Goal: Information Seeking & Learning: Learn about a topic

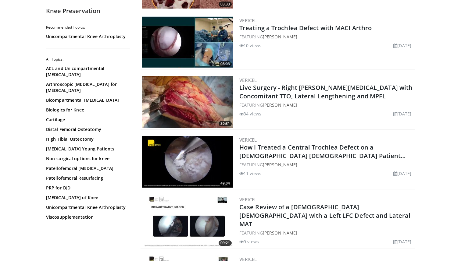
scroll to position [189, 0]
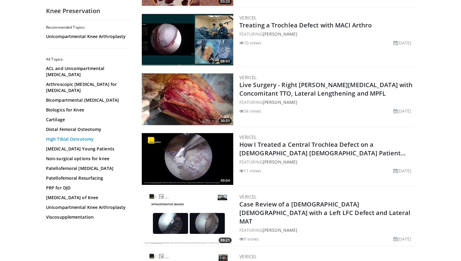
click at [83, 136] on link "High Tibial Osteotomy" at bounding box center [87, 139] width 82 height 6
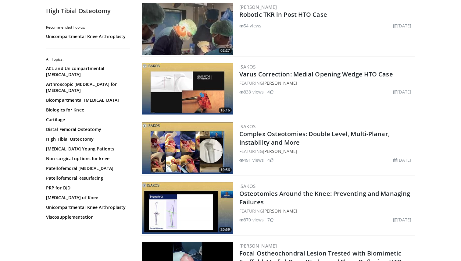
scroll to position [261, 0]
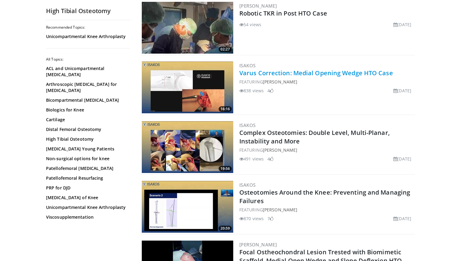
click at [303, 74] on link "Varus Correction: Medial Opening Wedge HTO Case" at bounding box center [316, 73] width 154 height 8
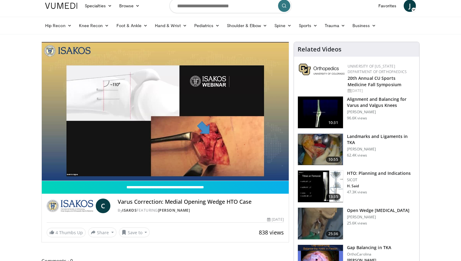
scroll to position [24, 0]
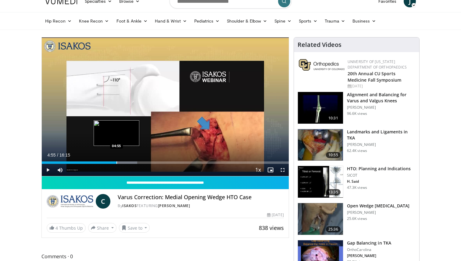
click at [116, 164] on div "Progress Bar" at bounding box center [116, 163] width 1 height 2
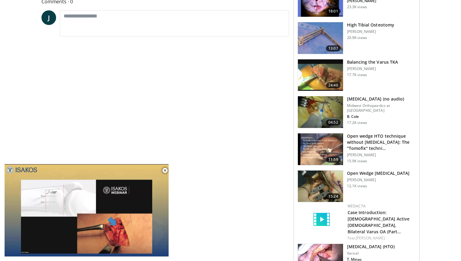
scroll to position [0, 0]
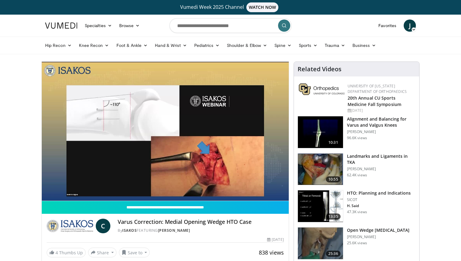
click at [364, 196] on h3 "HTO: Planning and Indications" at bounding box center [379, 193] width 64 height 6
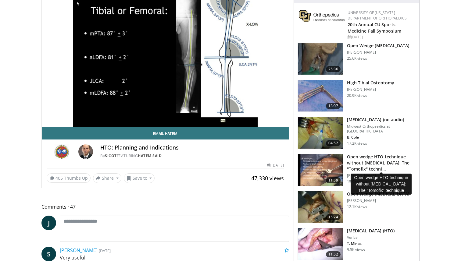
scroll to position [85, 0]
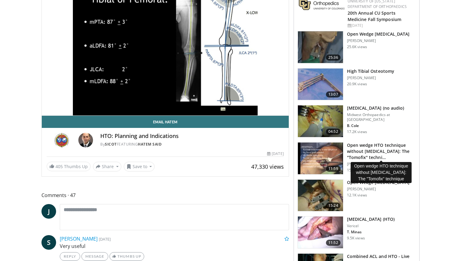
click at [353, 148] on h3 "Open wedge HTO technique without bone grafting: The "Tomofix" techni…" at bounding box center [381, 151] width 69 height 18
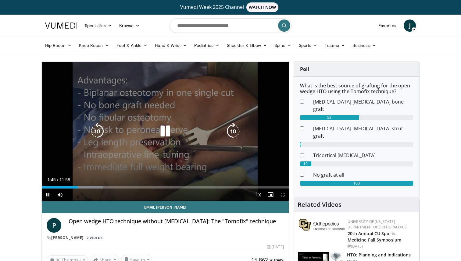
click at [162, 134] on icon "Video Player" at bounding box center [165, 131] width 17 height 17
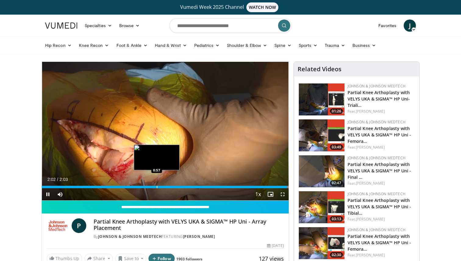
click at [156, 185] on div "Loaded : 100.00% 2:02 0:57" at bounding box center [165, 186] width 247 height 6
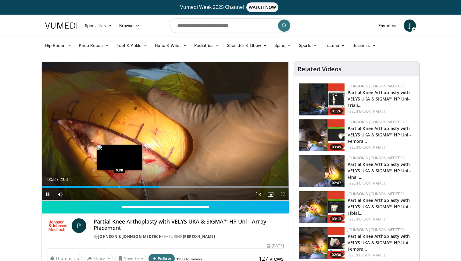
click at [119, 187] on div "Progress Bar" at bounding box center [119, 187] width 1 height 2
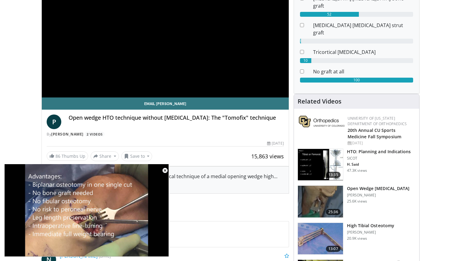
scroll to position [101, 0]
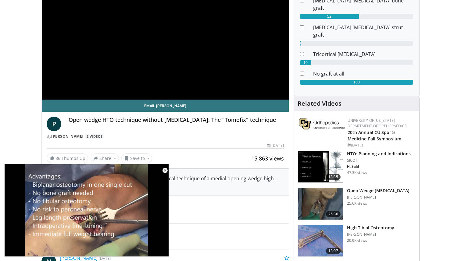
click at [369, 188] on h3 "Open Wedge [MEDICAL_DATA]" at bounding box center [378, 191] width 63 height 6
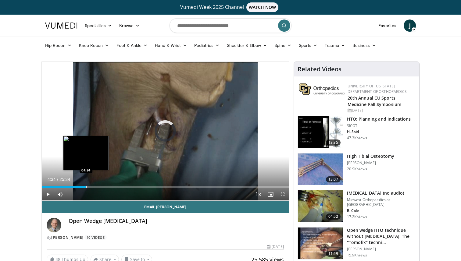
click at [86, 188] on div "Progress Bar" at bounding box center [86, 187] width 1 height 2
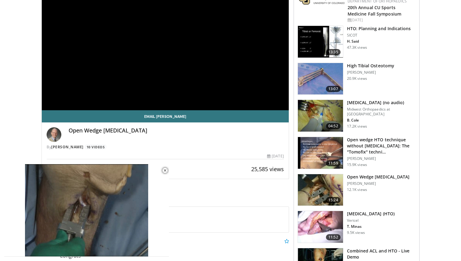
scroll to position [91, 0]
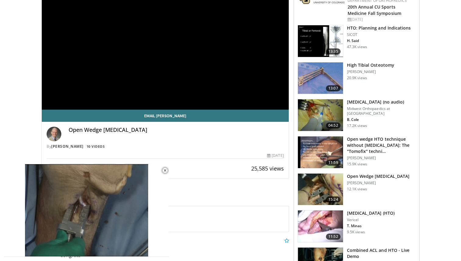
click at [352, 65] on h3 "High Tibial Osteotomy" at bounding box center [370, 65] width 47 height 6
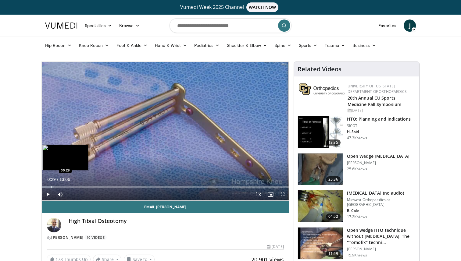
click at [51, 187] on div "Progress Bar" at bounding box center [51, 187] width 1 height 2
click at [57, 187] on div "Progress Bar" at bounding box center [57, 187] width 1 height 2
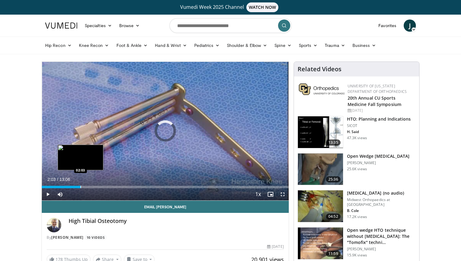
click at [80, 186] on div "Progress Bar" at bounding box center [80, 187] width 1 height 2
click at [66, 184] on div "Loaded : 0.00% 02:06 01:16" at bounding box center [165, 186] width 247 height 6
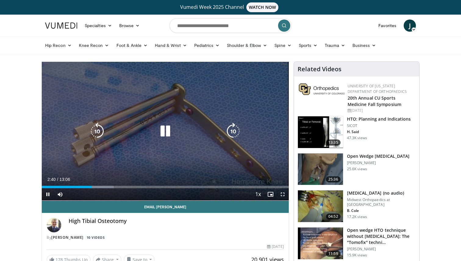
click at [167, 125] on icon "Video Player" at bounding box center [165, 131] width 17 height 17
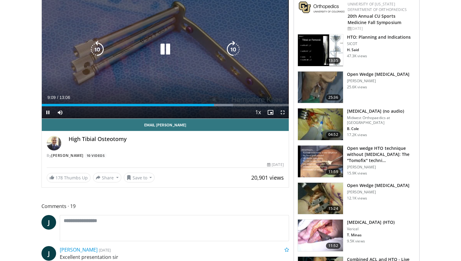
scroll to position [84, 0]
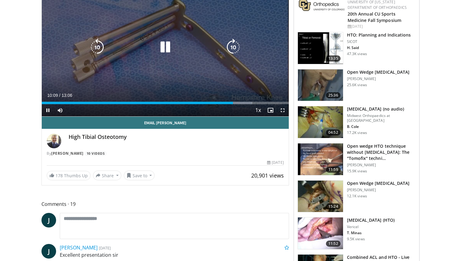
click at [199, 39] on div "20 seconds Tap to unmute" at bounding box center [165, 47] width 247 height 139
